Goal: Task Accomplishment & Management: Use online tool/utility

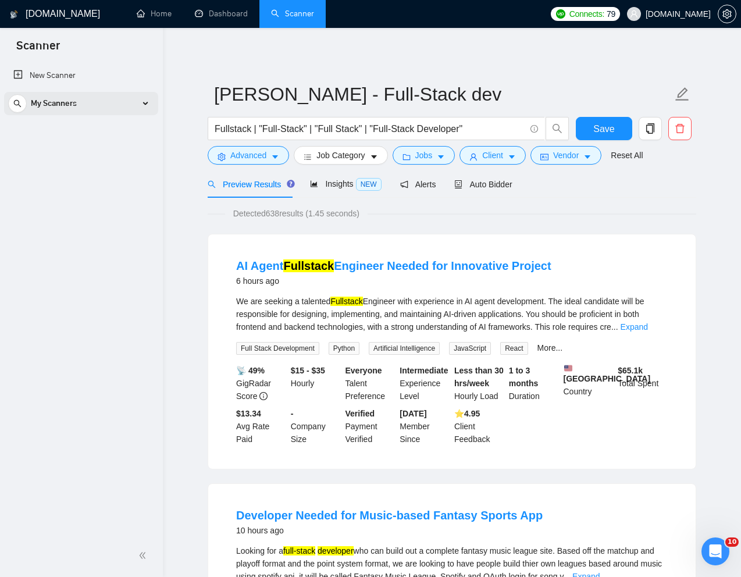
click at [130, 101] on div "My Scanners" at bounding box center [81, 103] width 146 height 23
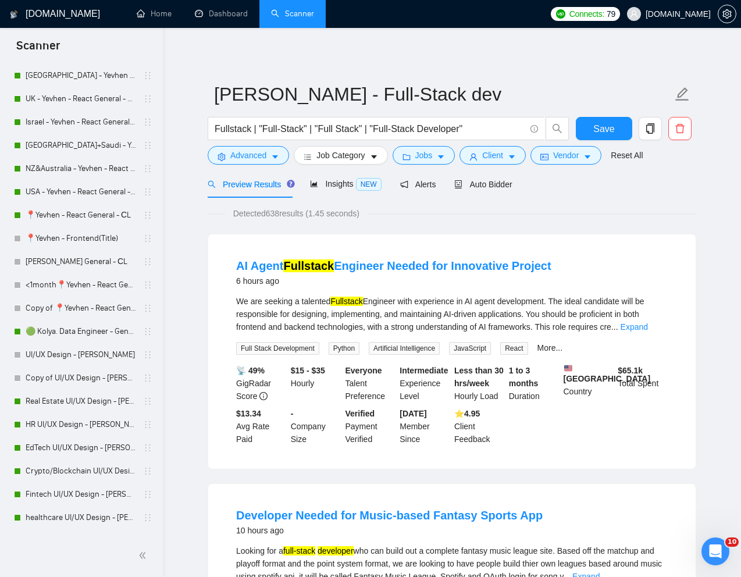
scroll to position [481, 0]
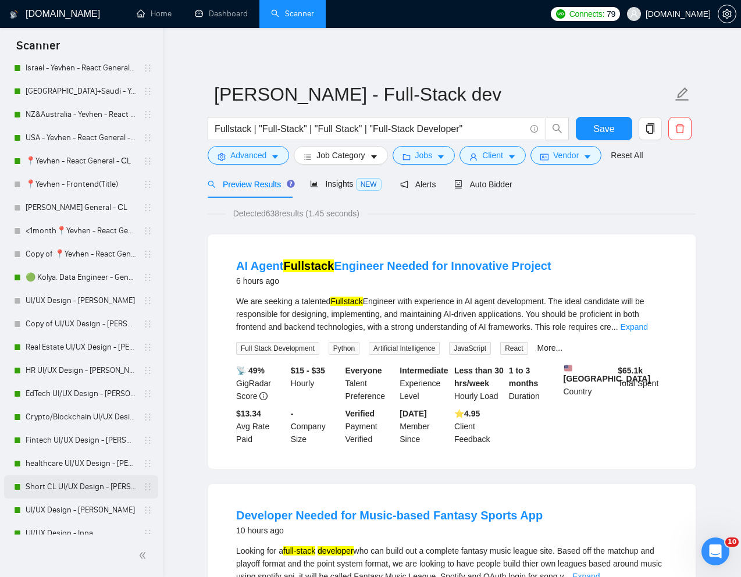
click at [75, 489] on link "Short CL UI/UX Design - [PERSON_NAME]" at bounding box center [81, 486] width 110 height 23
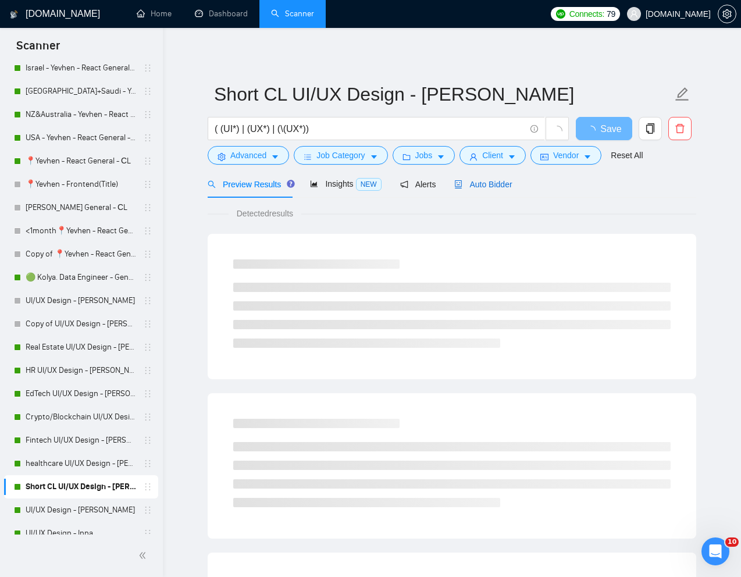
click at [491, 184] on span "Auto Bidder" at bounding box center [483, 184] width 58 height 9
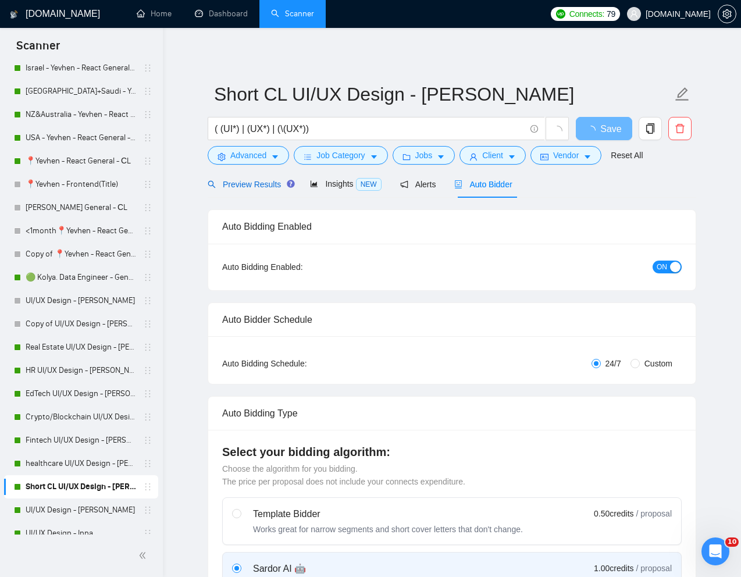
click at [262, 190] on div "Preview Results" at bounding box center [250, 184] width 84 height 13
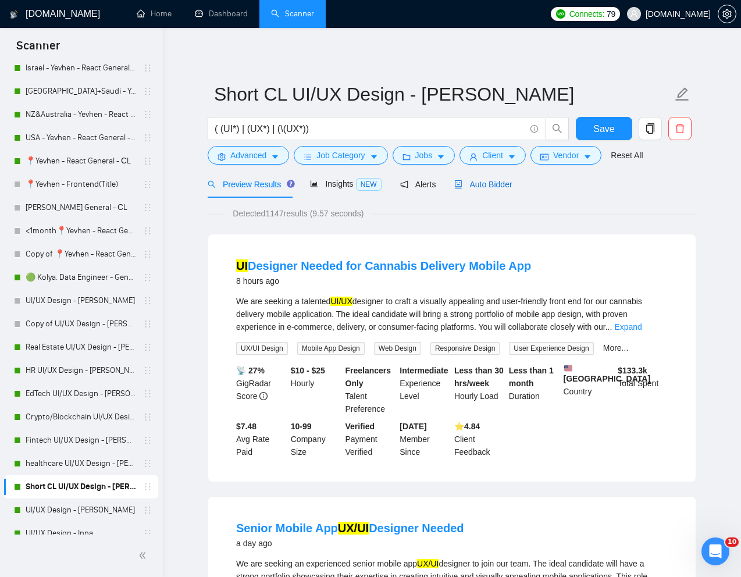
click at [484, 180] on span "Auto Bidder" at bounding box center [483, 184] width 58 height 9
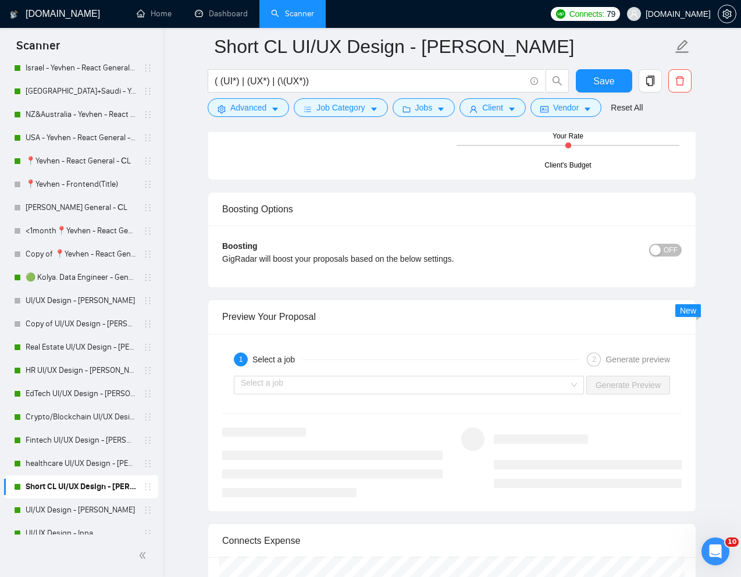
scroll to position [2152, 0]
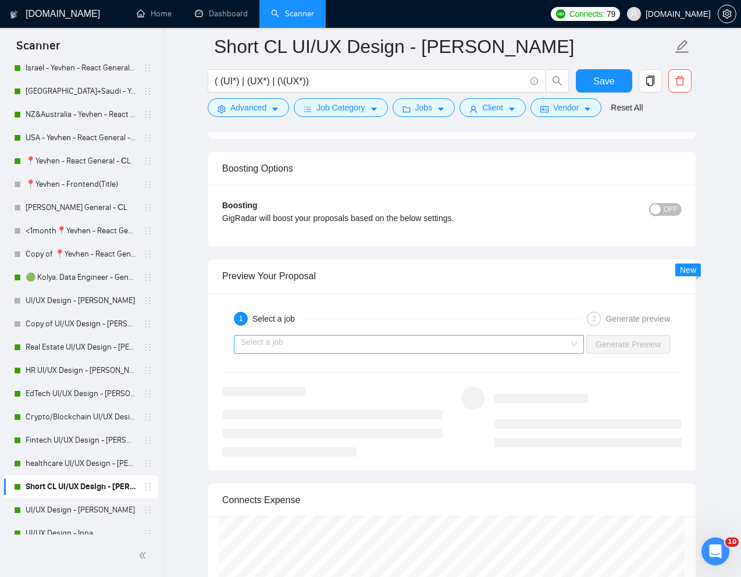
click at [549, 337] on input "search" at bounding box center [405, 343] width 328 height 17
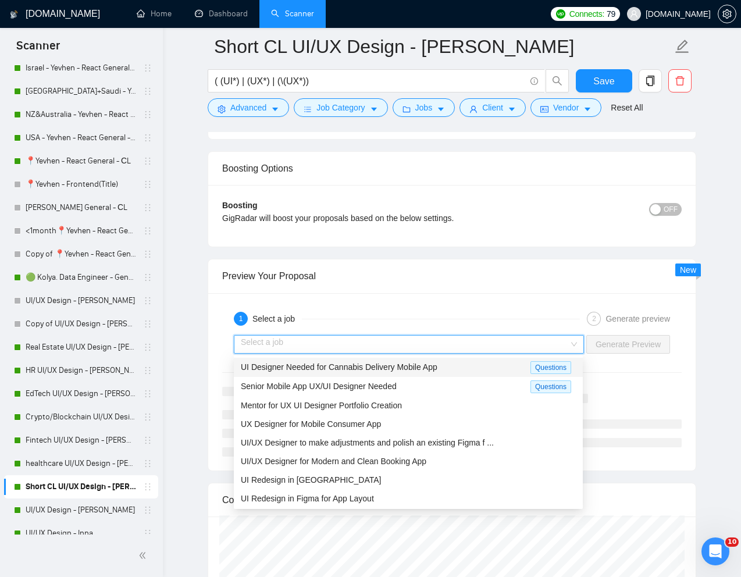
click at [448, 361] on div "UI Designer Needed for Cannabis Delivery Mobile App" at bounding box center [385, 366] width 289 height 13
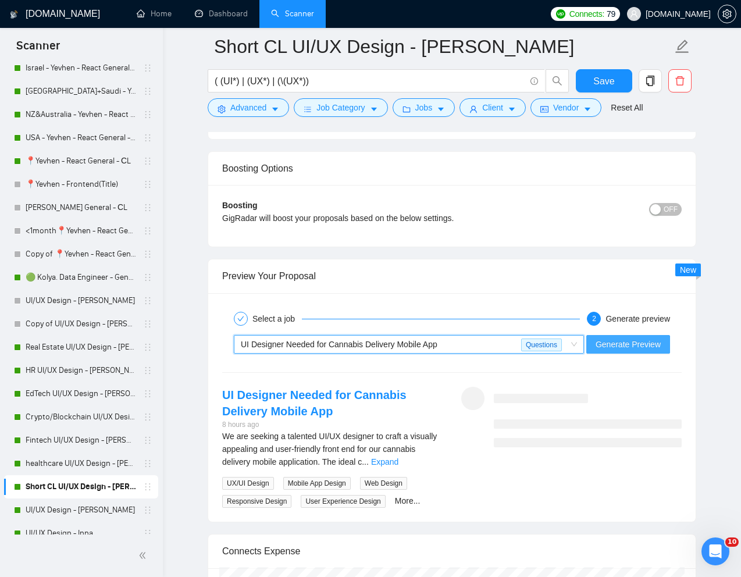
click at [596, 342] on span "Generate Preview" at bounding box center [627, 344] width 65 height 13
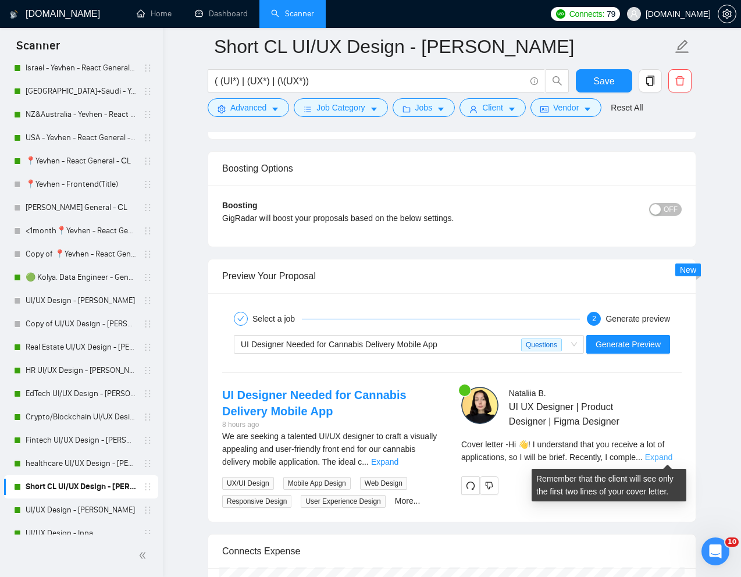
click at [658, 454] on link "Expand" at bounding box center [658, 456] width 27 height 9
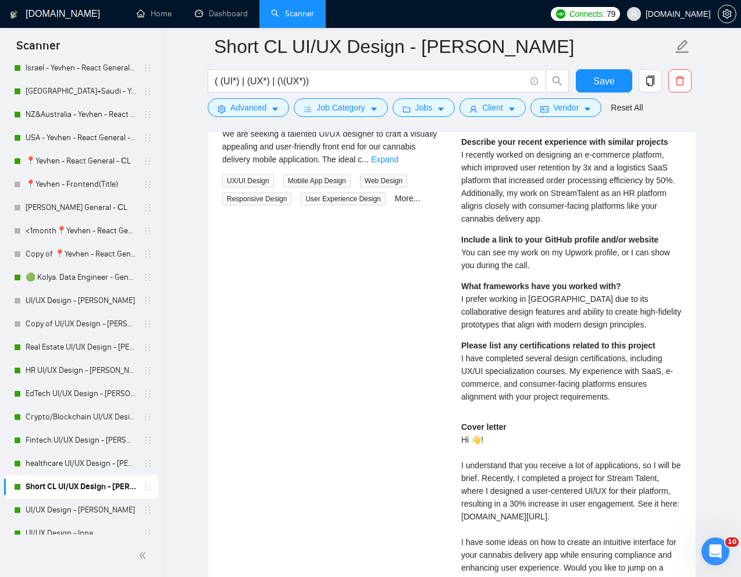
scroll to position [2415, 0]
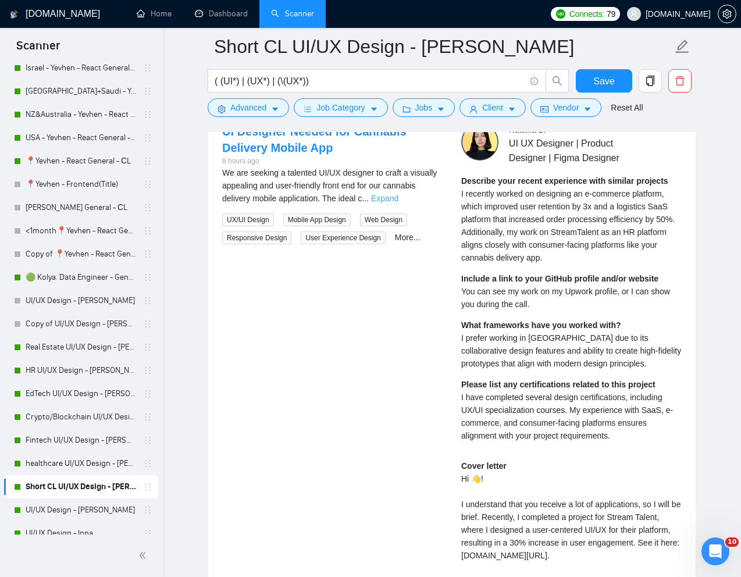
click at [398, 199] on link "Expand" at bounding box center [384, 198] width 27 height 9
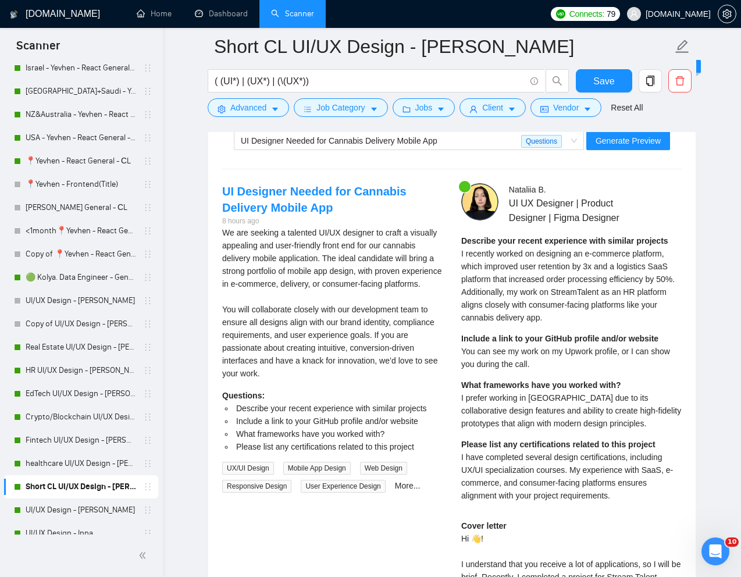
scroll to position [2354, 0]
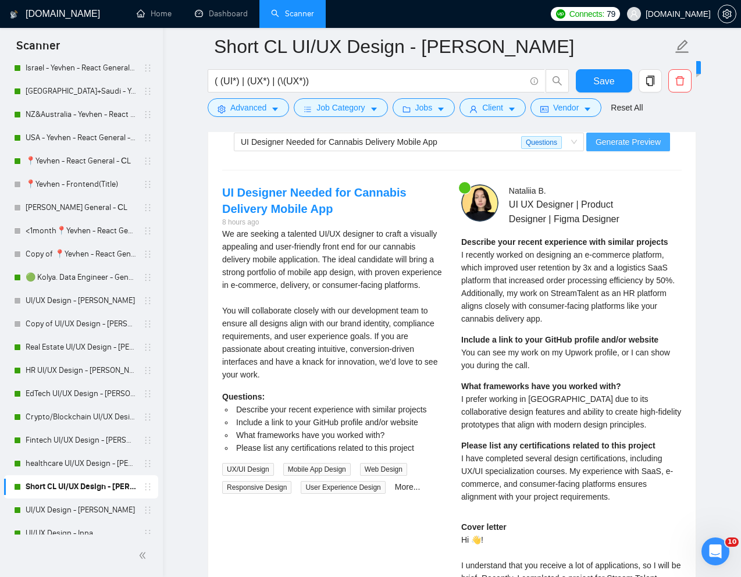
click at [635, 137] on span "Generate Preview" at bounding box center [627, 141] width 65 height 13
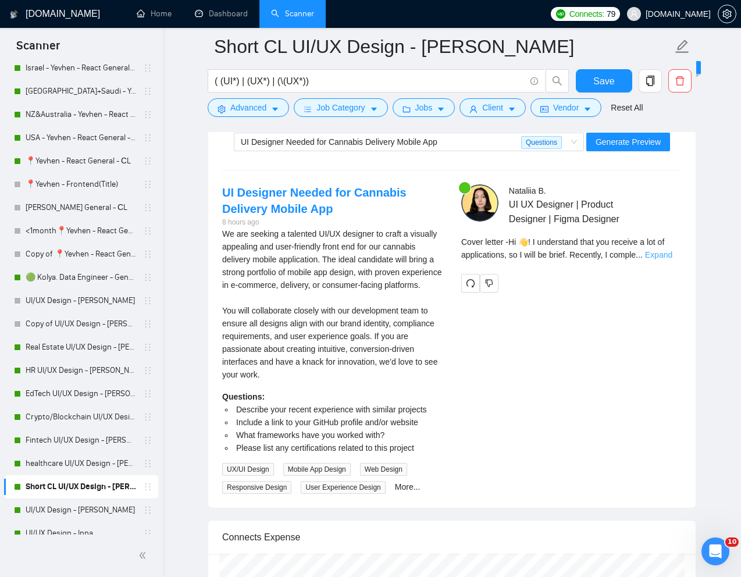
click at [663, 250] on link "Expand" at bounding box center [658, 254] width 27 height 9
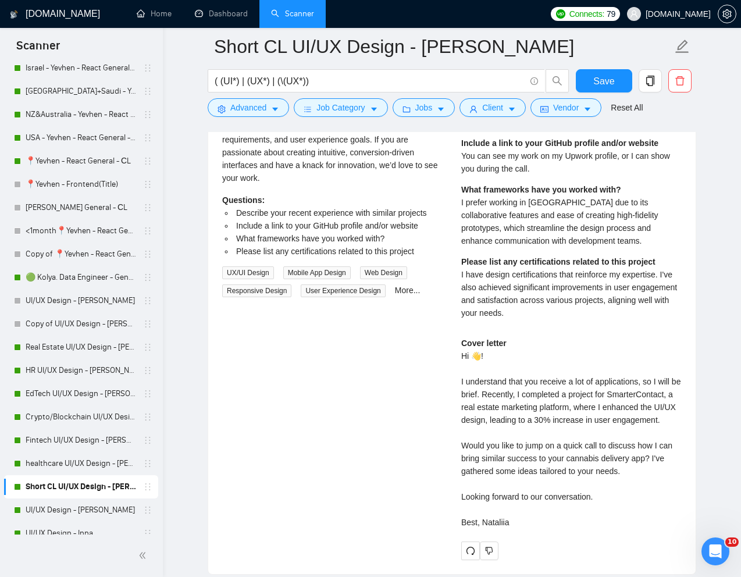
scroll to position [2426, 0]
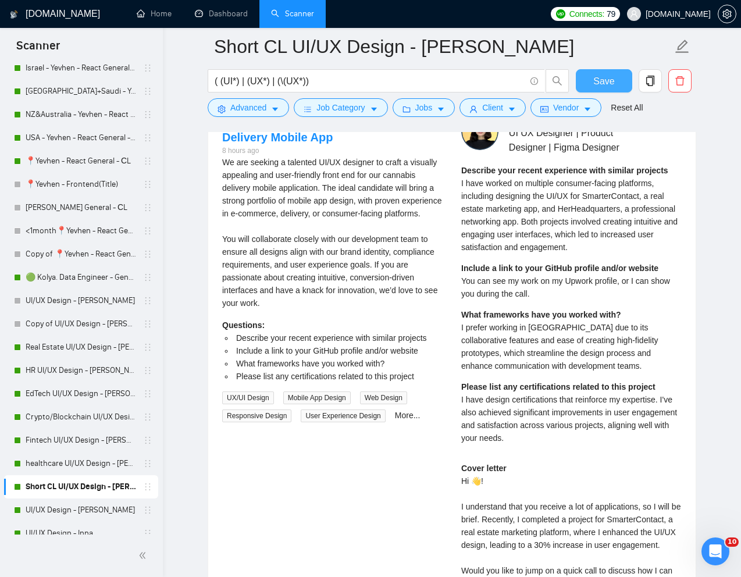
click at [613, 87] on span "Save" at bounding box center [603, 81] width 21 height 15
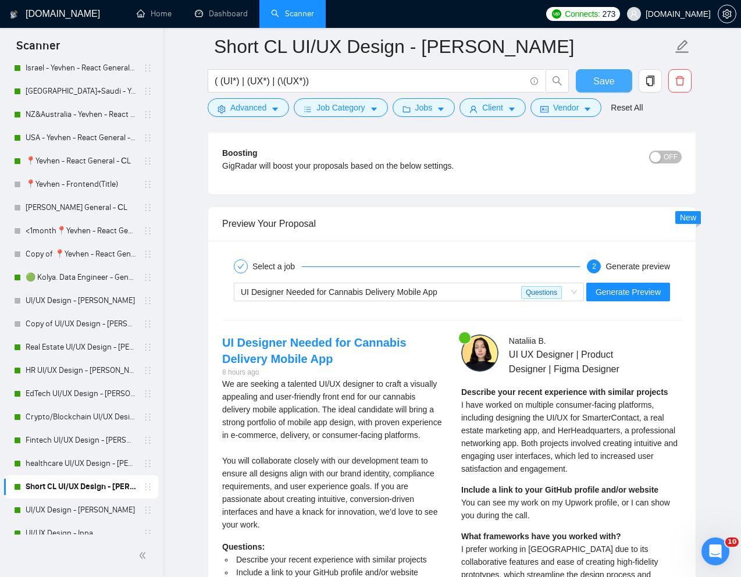
scroll to position [2191, 0]
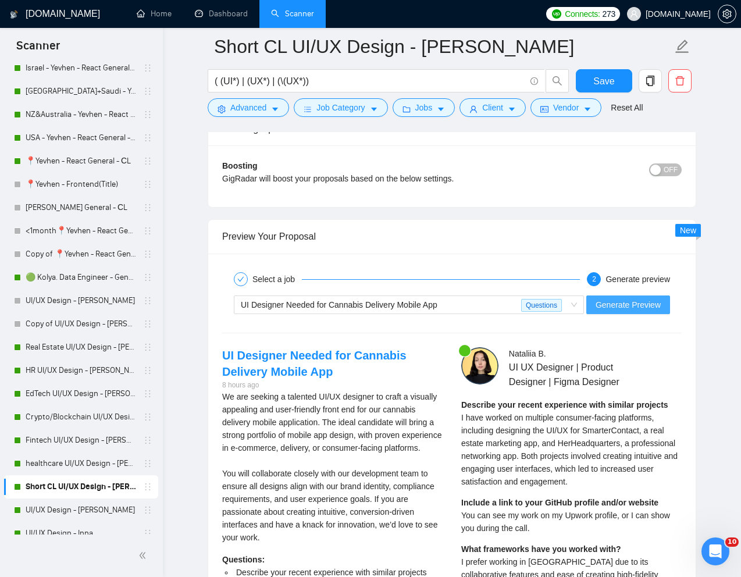
click at [637, 306] on span "Generate Preview" at bounding box center [627, 304] width 65 height 13
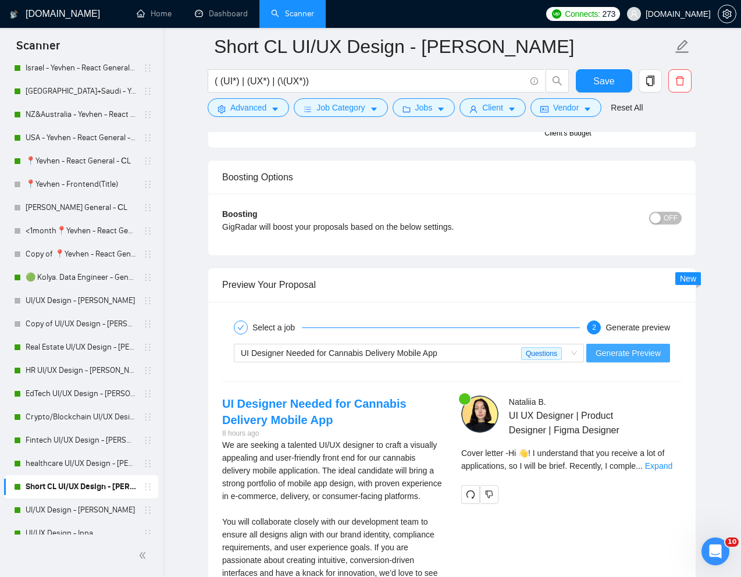
scroll to position [2239, 0]
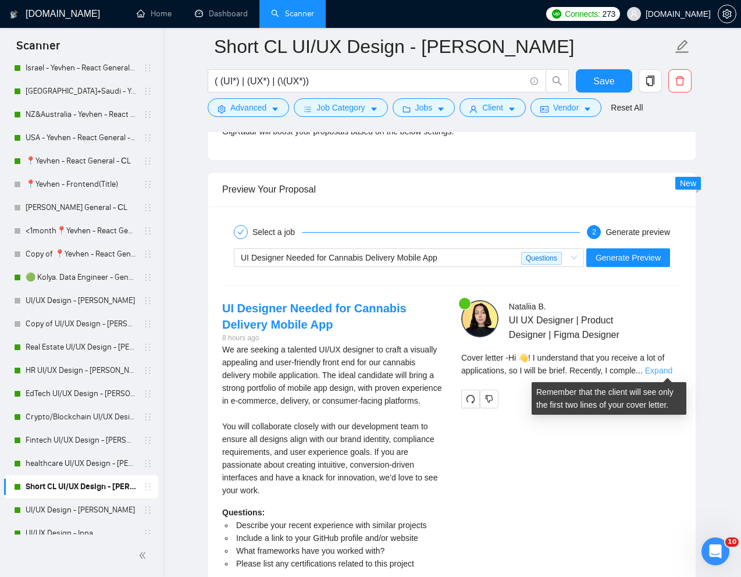
click at [660, 369] on link "Expand" at bounding box center [658, 370] width 27 height 9
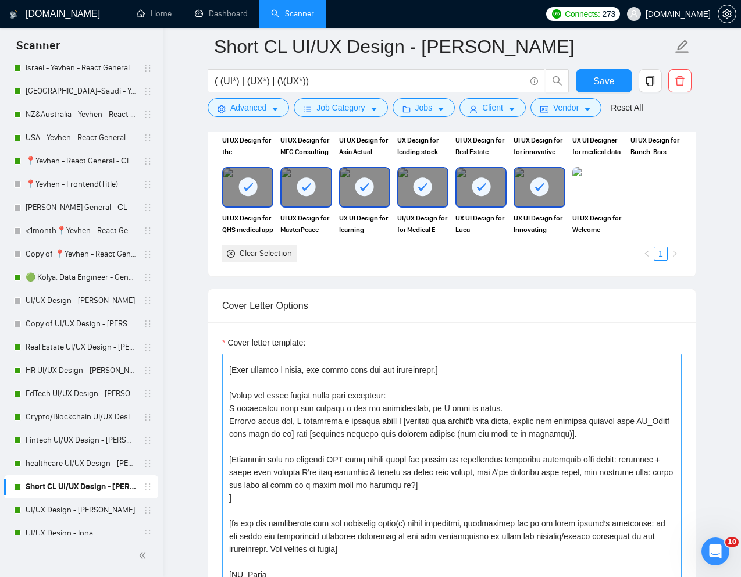
scroll to position [15, 0]
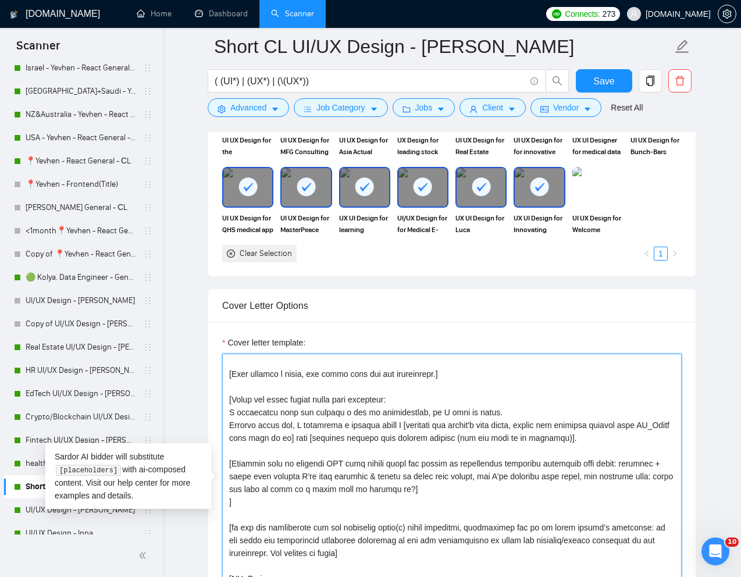
drag, startPoint x: 298, startPoint y: 437, endPoint x: 313, endPoint y: 437, distance: 15.1
click at [313, 437] on textarea "Cover letter template:" at bounding box center [451, 484] width 459 height 262
click at [529, 492] on textarea "Cover letter template:" at bounding box center [451, 484] width 459 height 262
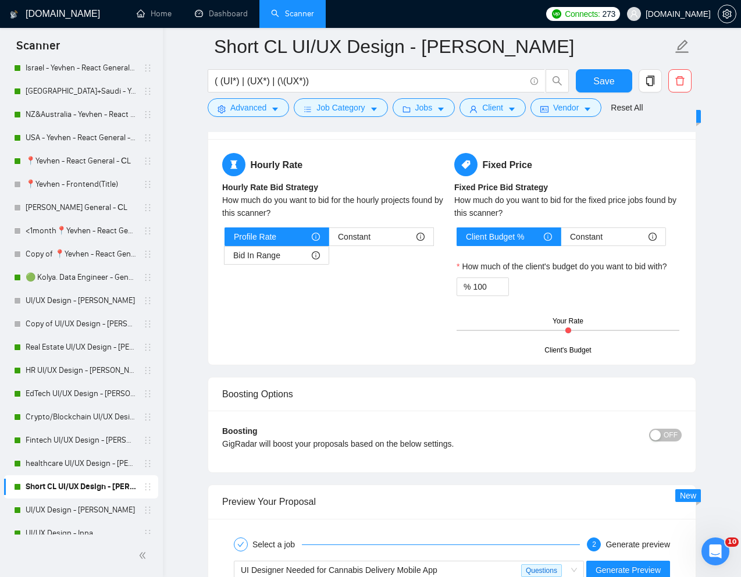
scroll to position [1985, 0]
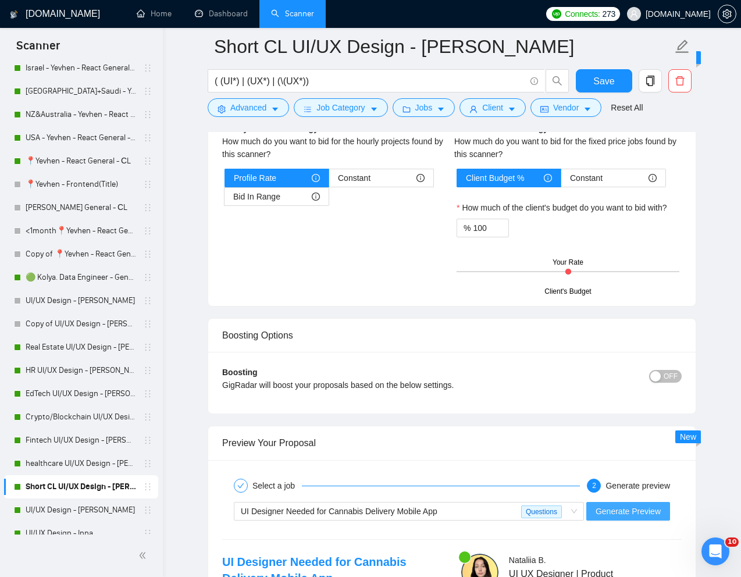
type textarea "[Lorem i dolorsit ametcons adipi eli "Se 👋" doe tempor'i utla et dolorem aliq (…"
click at [616, 509] on span "Generate Preview" at bounding box center [627, 511] width 65 height 13
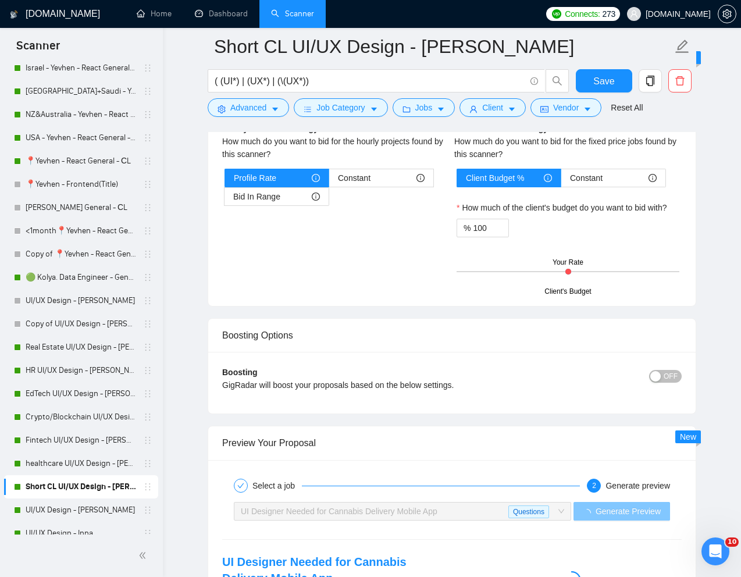
scroll to position [2125, 0]
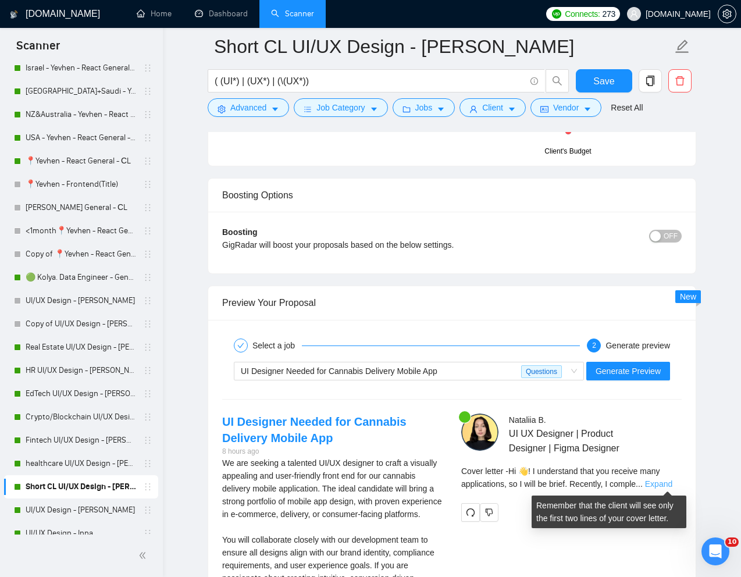
click at [667, 482] on link "Expand" at bounding box center [658, 483] width 27 height 9
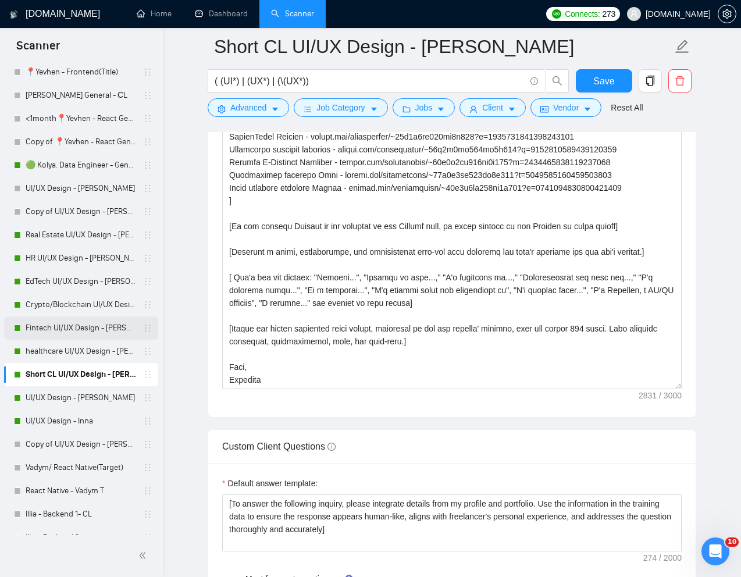
scroll to position [466, 0]
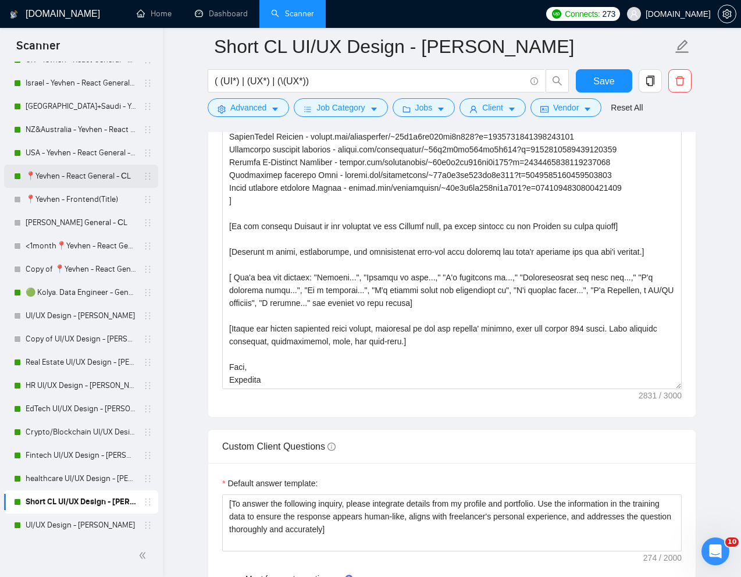
click at [69, 173] on link "📍Yevhen - React General - СL" at bounding box center [81, 176] width 110 height 23
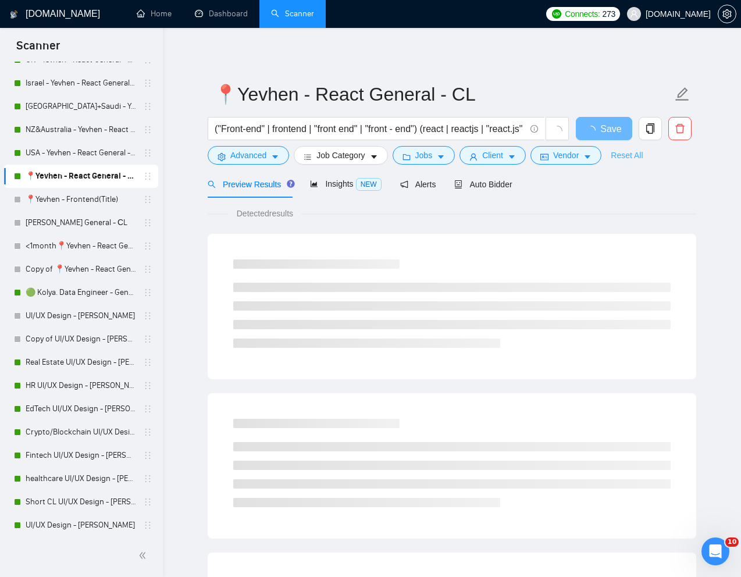
click at [631, 161] on link "Reset All" at bounding box center [626, 155] width 32 height 13
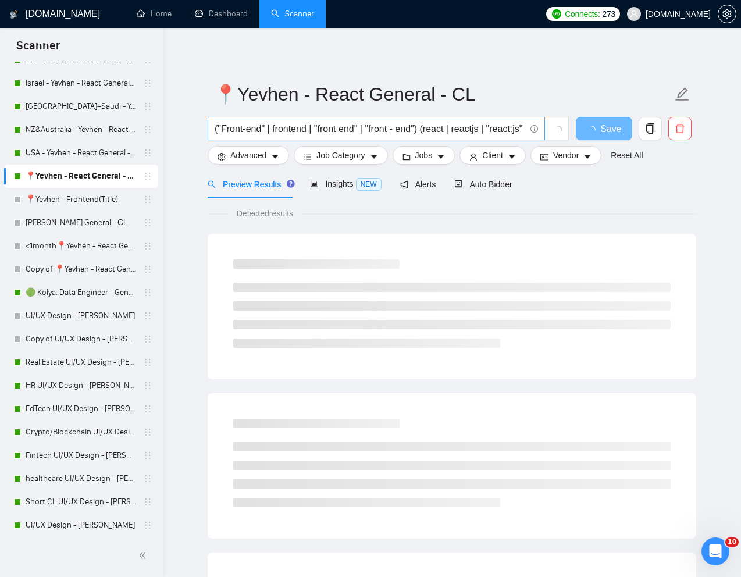
click at [473, 131] on input "("Front-end" | frontend | "front end" | "front - end") (react | reactjs | "reac…" at bounding box center [369, 128] width 310 height 15
paste input "Full-Time React Developer for Long-Term API Integration"
type input "Full-Time React Developer for Long-Term API Integration"
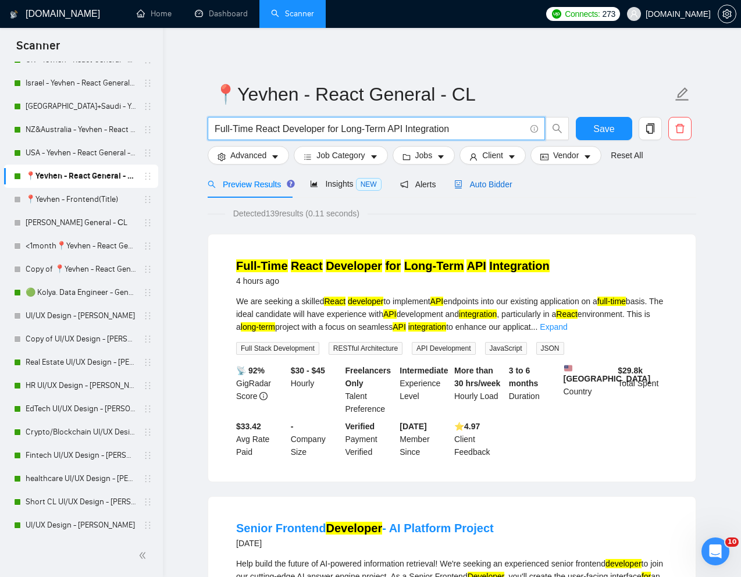
click at [496, 187] on span "Auto Bidder" at bounding box center [483, 184] width 58 height 9
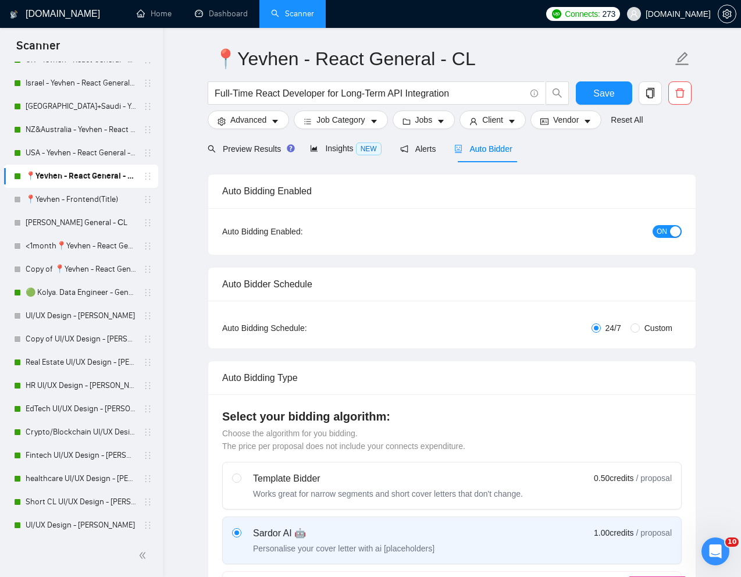
scroll to position [37, 0]
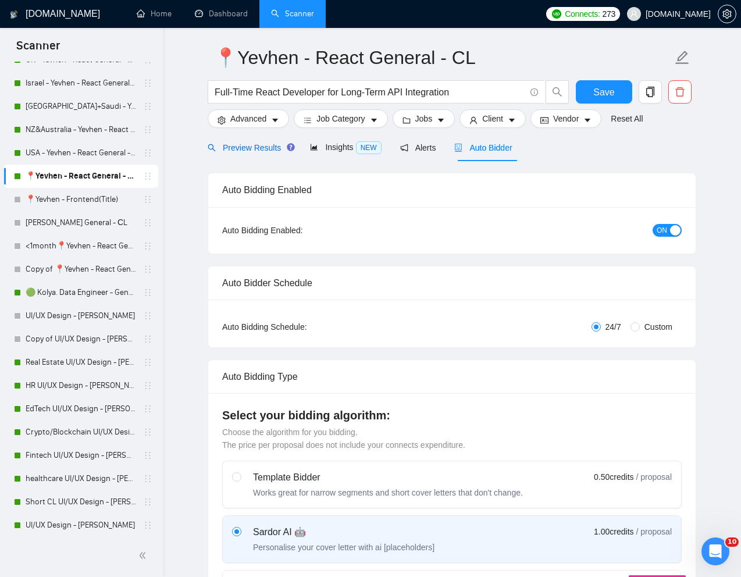
click at [262, 153] on div "Preview Results" at bounding box center [250, 147] width 84 height 13
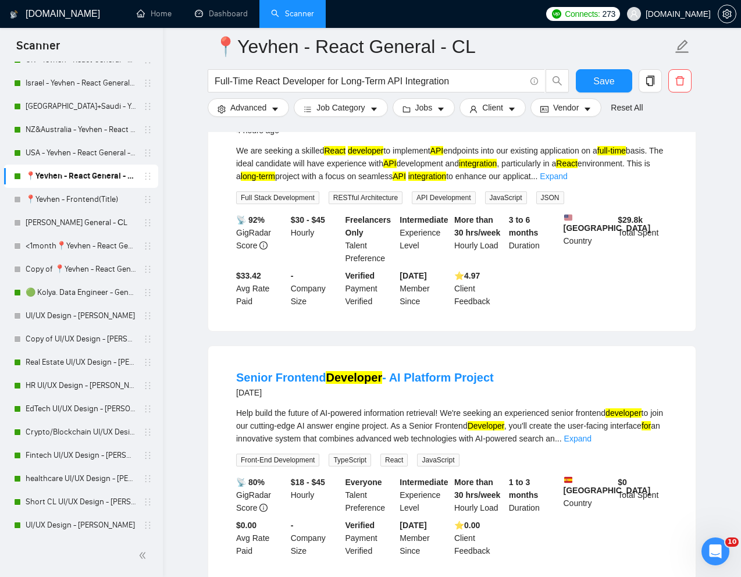
scroll to position [58, 0]
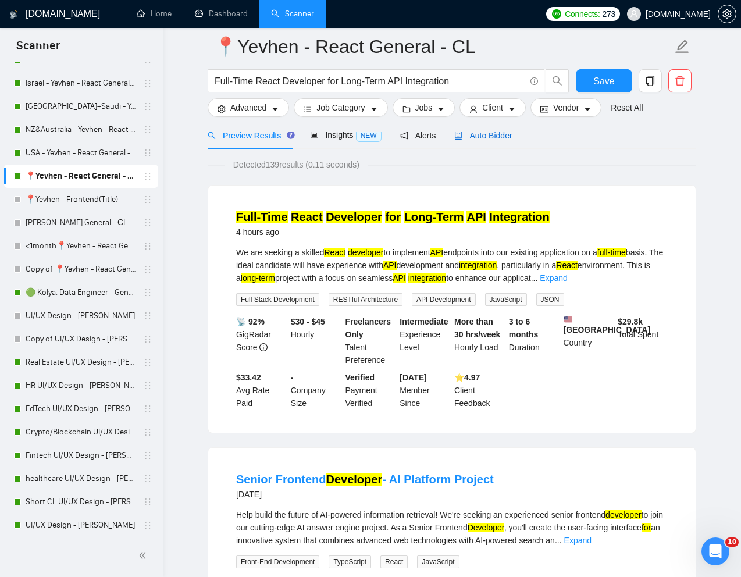
click at [492, 138] on span "Auto Bidder" at bounding box center [483, 135] width 58 height 9
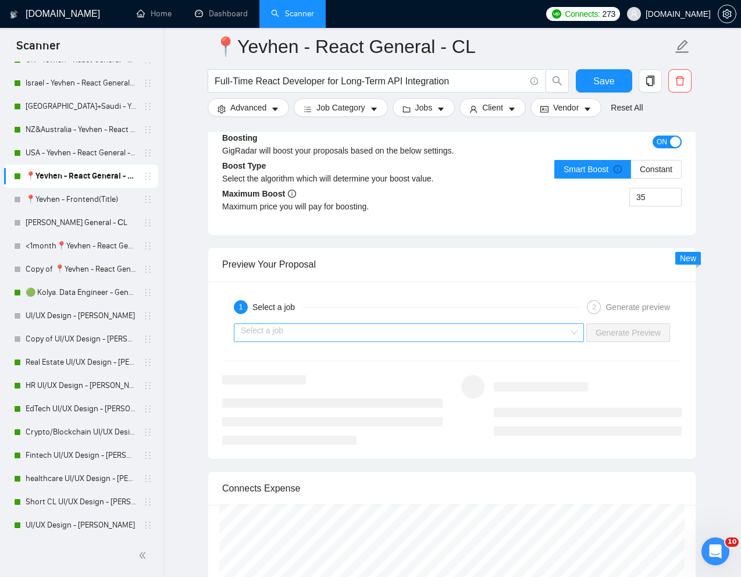
scroll to position [2214, 0]
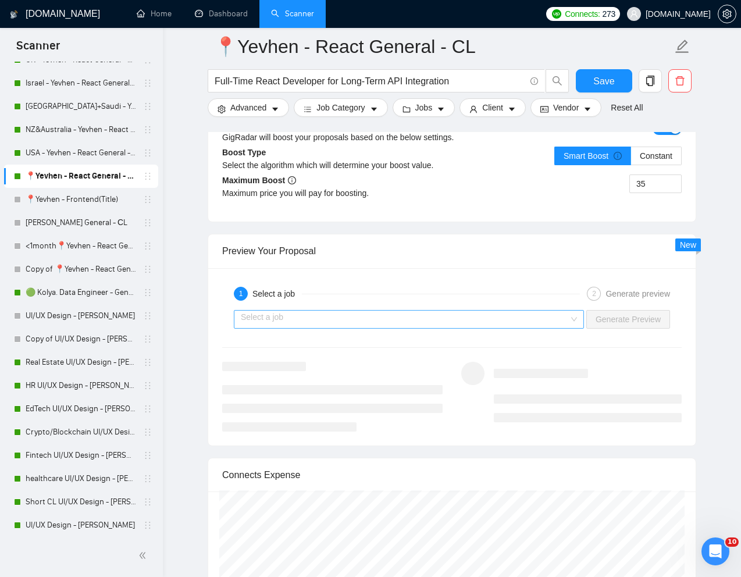
click at [457, 328] on input "search" at bounding box center [405, 318] width 328 height 17
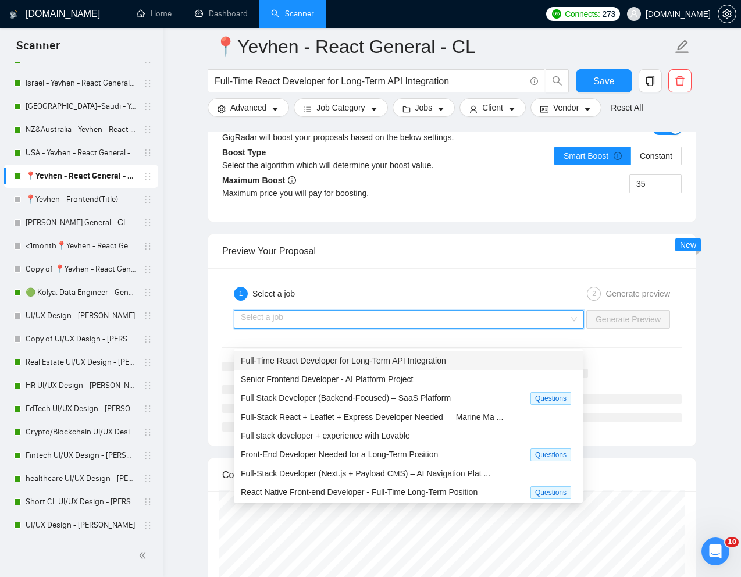
click at [376, 357] on span "Full-Time React Developer for Long-Term API Integration" at bounding box center [343, 360] width 205 height 9
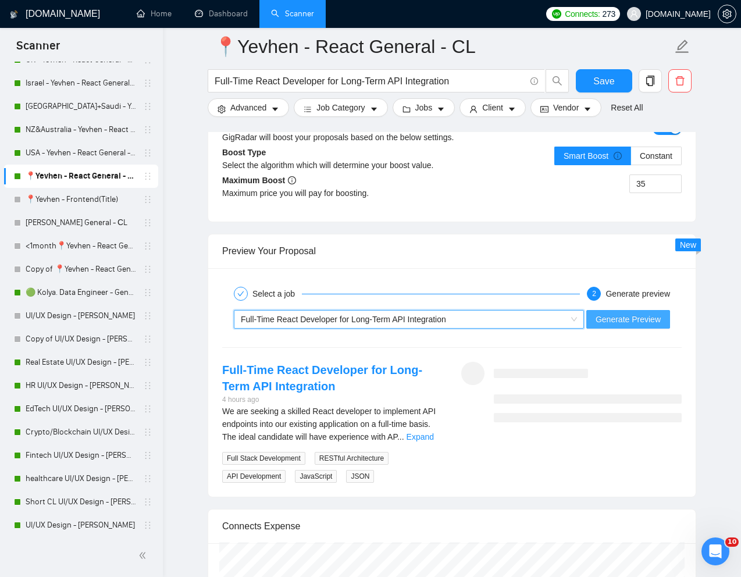
click at [634, 326] on span "Generate Preview" at bounding box center [627, 319] width 65 height 13
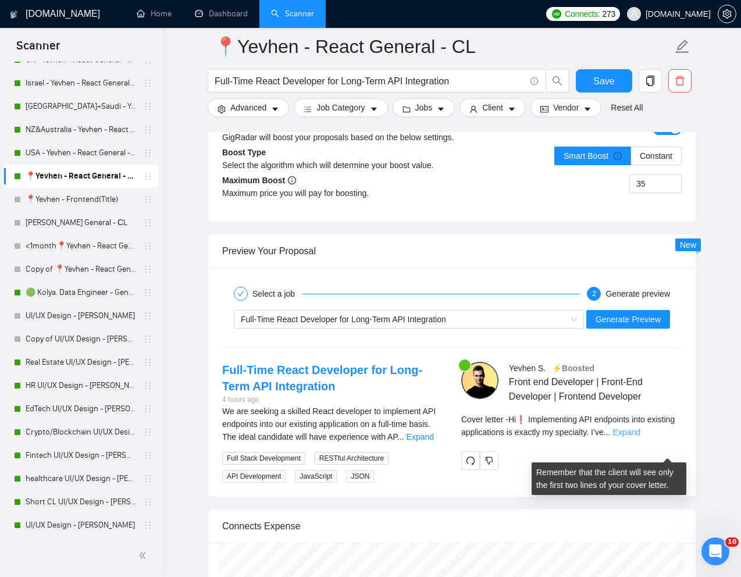
click at [640, 437] on link "Expand" at bounding box center [626, 431] width 27 height 9
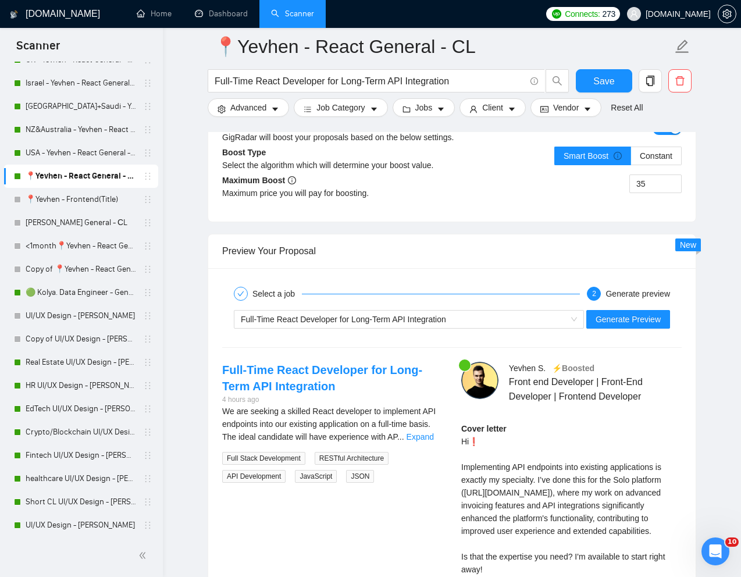
scroll to position [2313, 0]
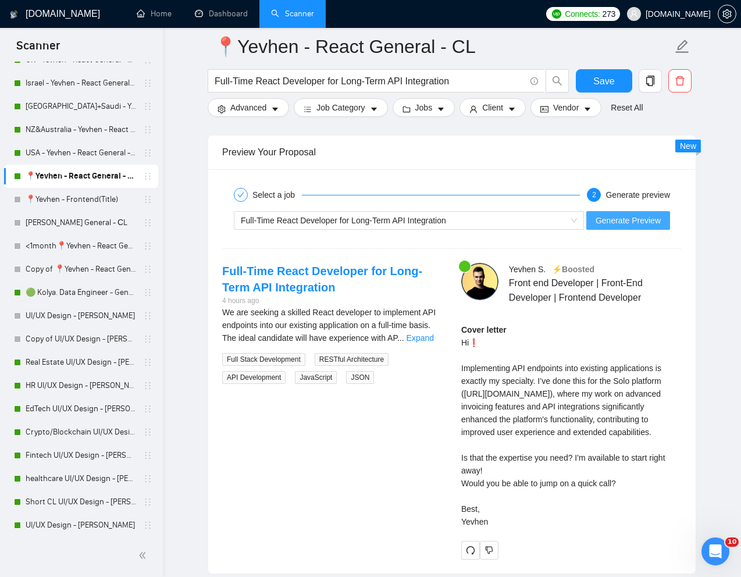
click at [638, 227] on span "Generate Preview" at bounding box center [627, 220] width 65 height 13
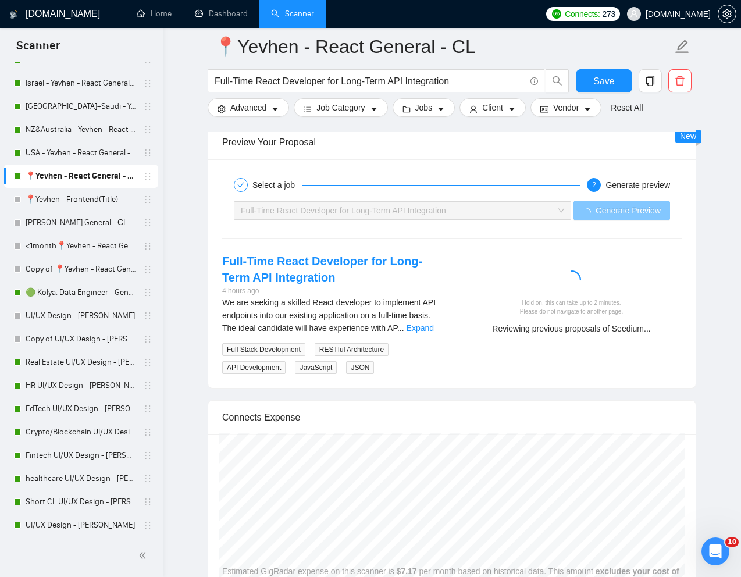
scroll to position [2325, 0]
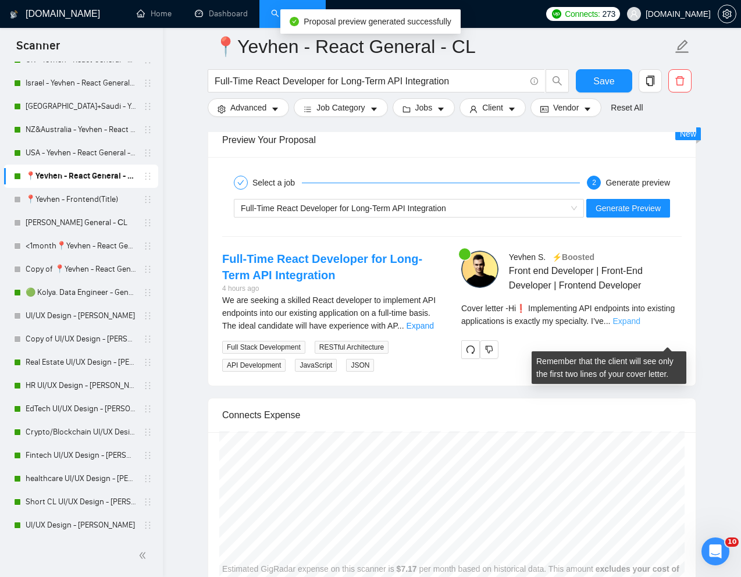
click at [640, 326] on link "Expand" at bounding box center [626, 320] width 27 height 9
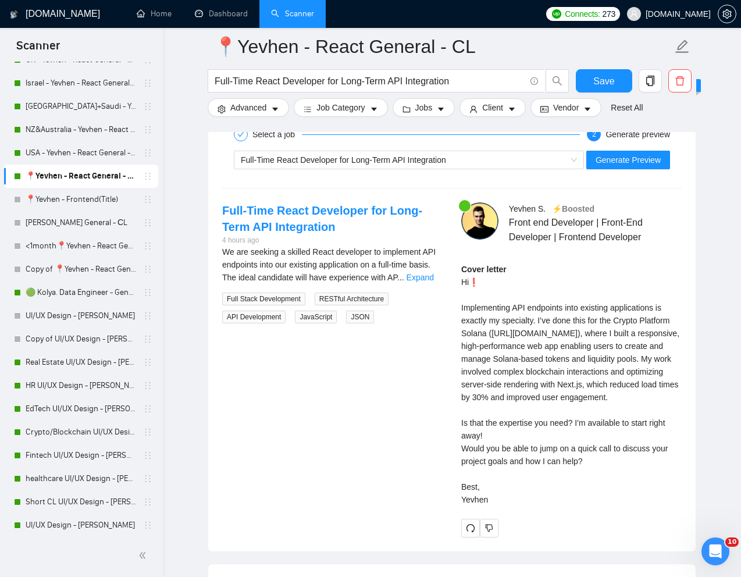
scroll to position [2372, 0]
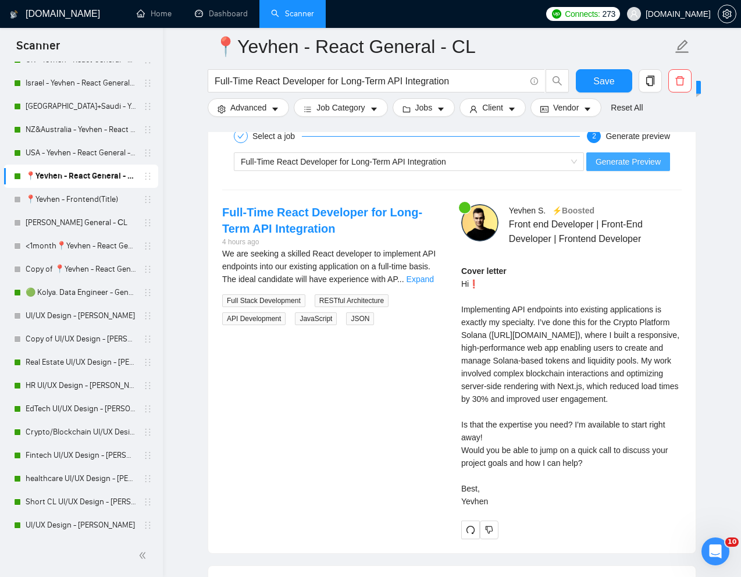
click at [624, 168] on span "Generate Preview" at bounding box center [627, 161] width 65 height 13
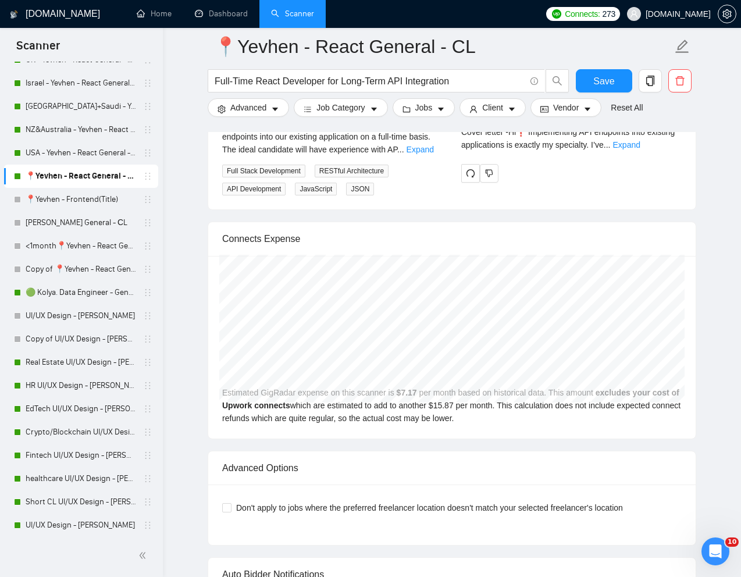
scroll to position [2473, 0]
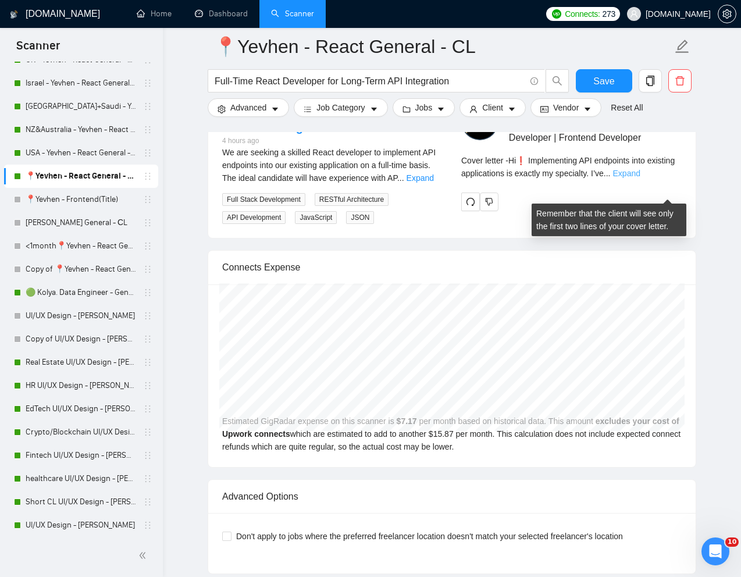
click at [640, 178] on link "Expand" at bounding box center [626, 173] width 27 height 9
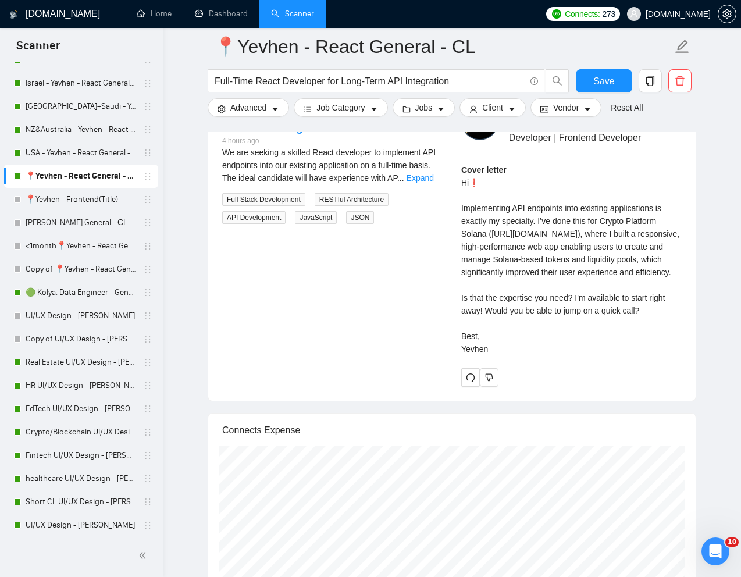
click at [510, 355] on div "Cover letter Hi❗ Implementing API endpoints into existing applications is exact…" at bounding box center [571, 259] width 220 height 192
drag, startPoint x: 456, startPoint y: 356, endPoint x: 499, endPoint y: 400, distance: 60.8
click at [499, 387] on div "[PERSON_NAME] ⚡️Boosted Front end Developer | Front-End Developer | Frontend De…" at bounding box center [571, 245] width 239 height 284
copy div "Is that the expertise you need? I'm available to start right away! Would you be…"
